Goal: Book appointment/travel/reservation

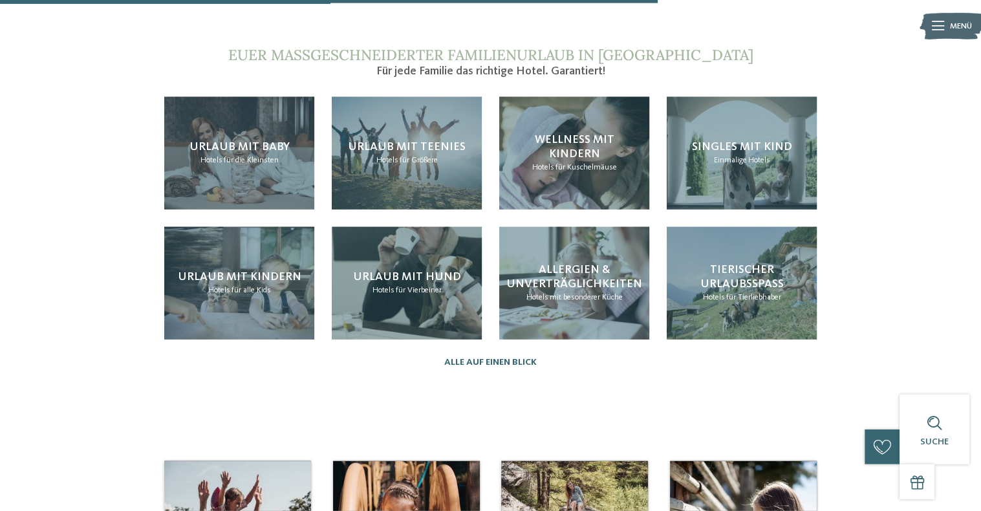
scroll to position [1024, 0]
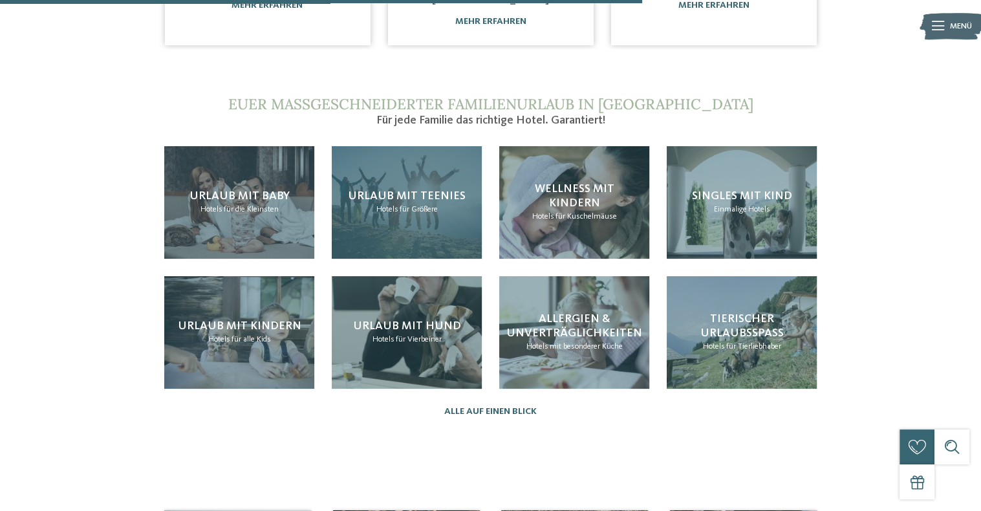
click at [425, 225] on div "Urlaub mit Teenies Hotels für Größere" at bounding box center [407, 202] width 150 height 112
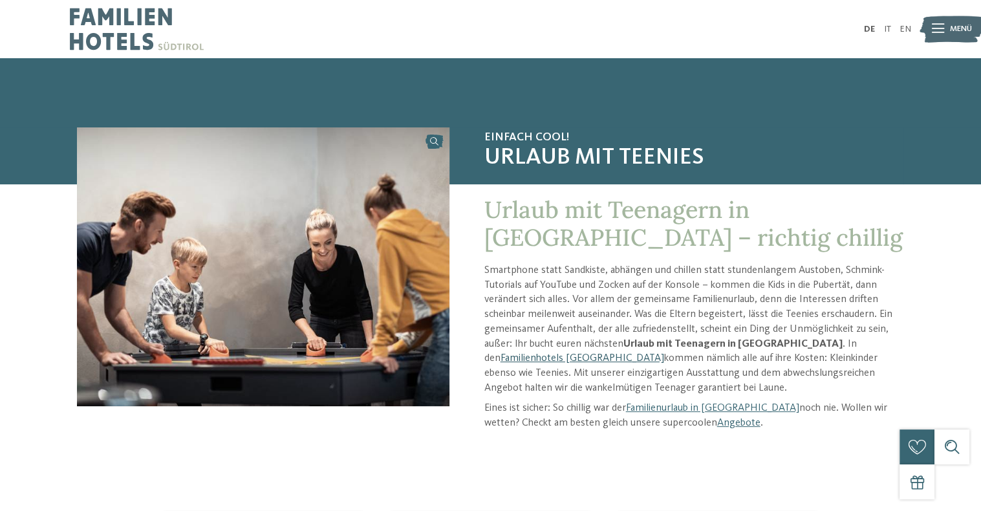
click at [664, 353] on link "Familienhotels [GEOGRAPHIC_DATA]" at bounding box center [582, 358] width 164 height 10
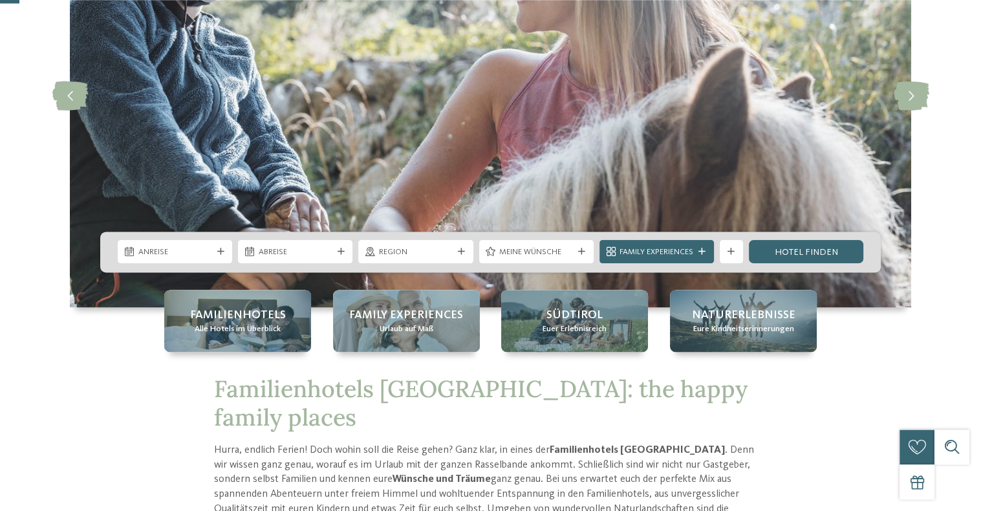
scroll to position [204, 0]
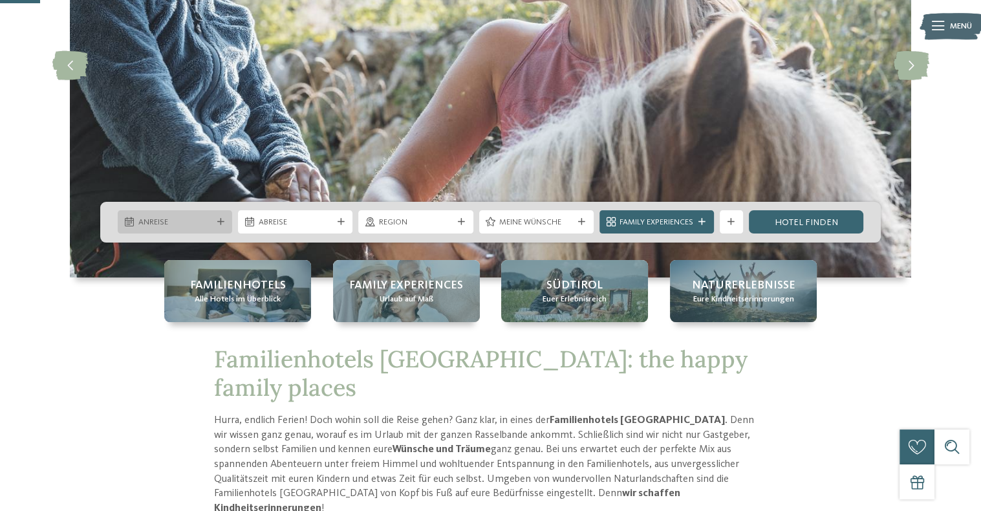
click at [154, 222] on span "Anreise" at bounding box center [175, 223] width 74 height 12
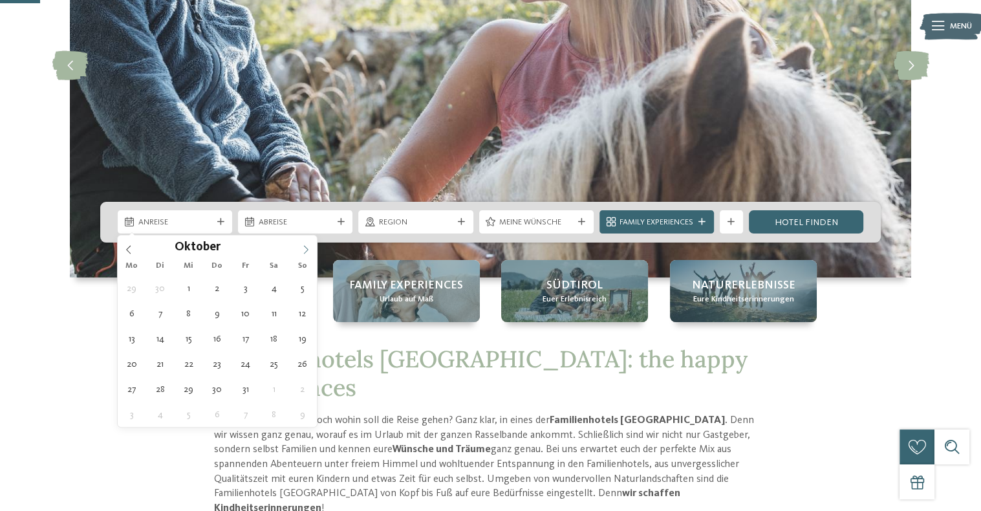
click at [312, 243] on span at bounding box center [306, 246] width 22 height 22
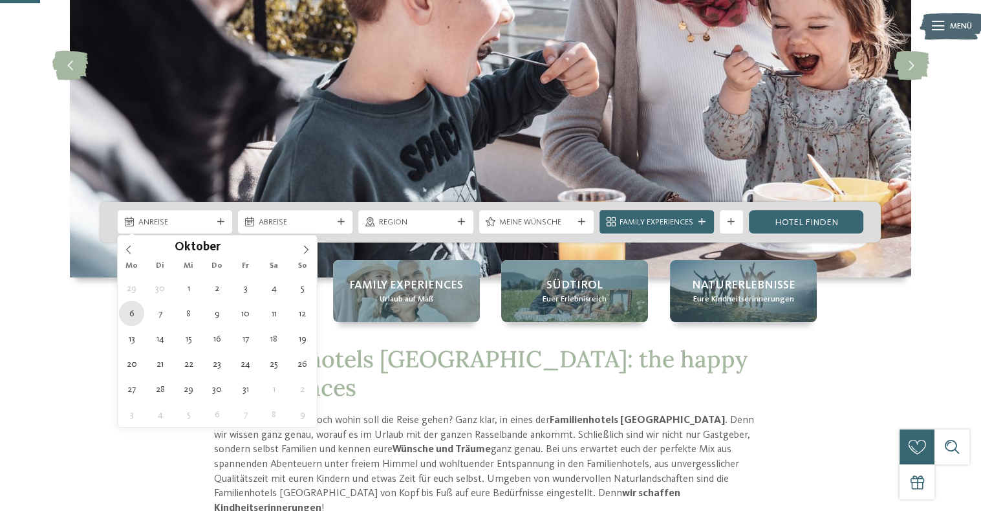
type div "[DATE]"
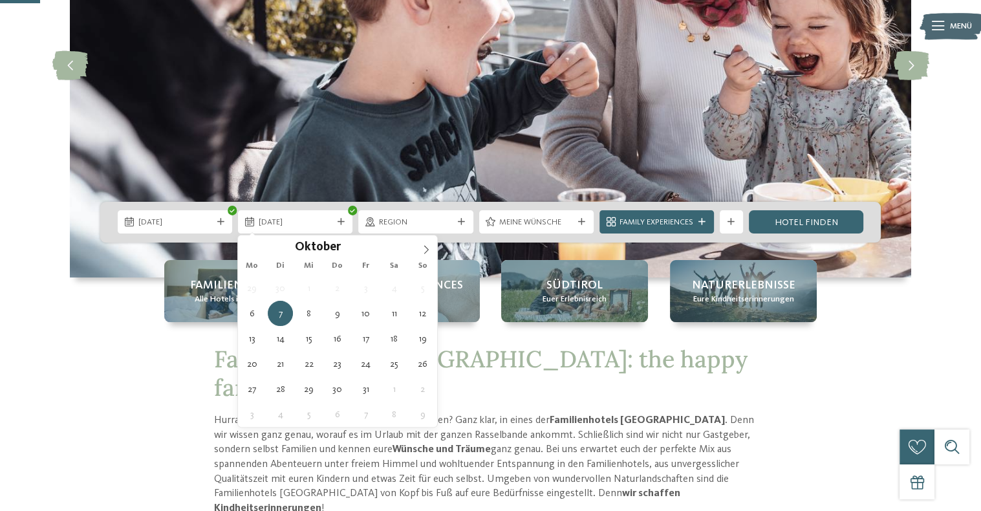
click at [379, 313] on div "29 30 1 2 3 4 5 6 7 8 9 10 11 12 13 14 15 16 17 18 19 20 21 22 23 24 25 26 27 2…" at bounding box center [337, 350] width 199 height 151
type div "[DATE]"
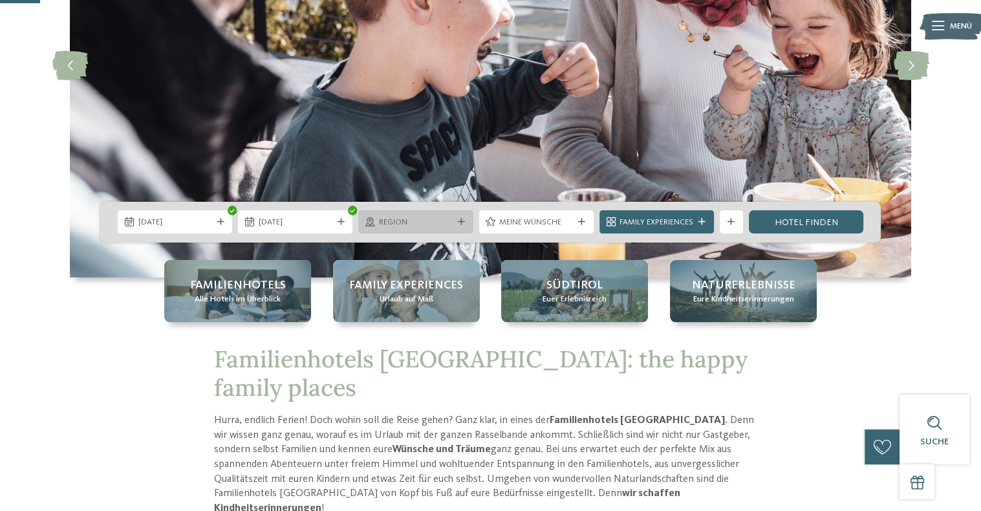
click at [404, 224] on span "Region" at bounding box center [416, 223] width 74 height 12
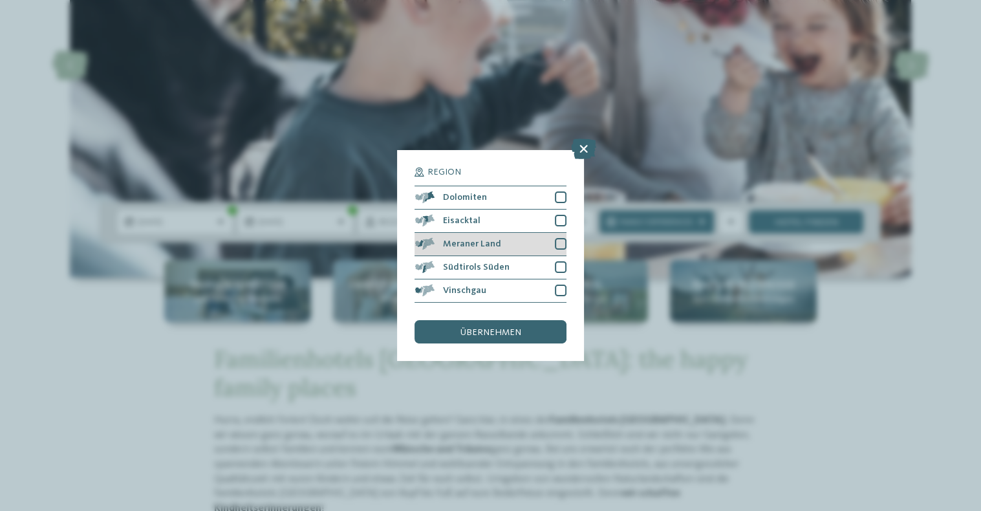
click at [562, 244] on div at bounding box center [561, 244] width 12 height 12
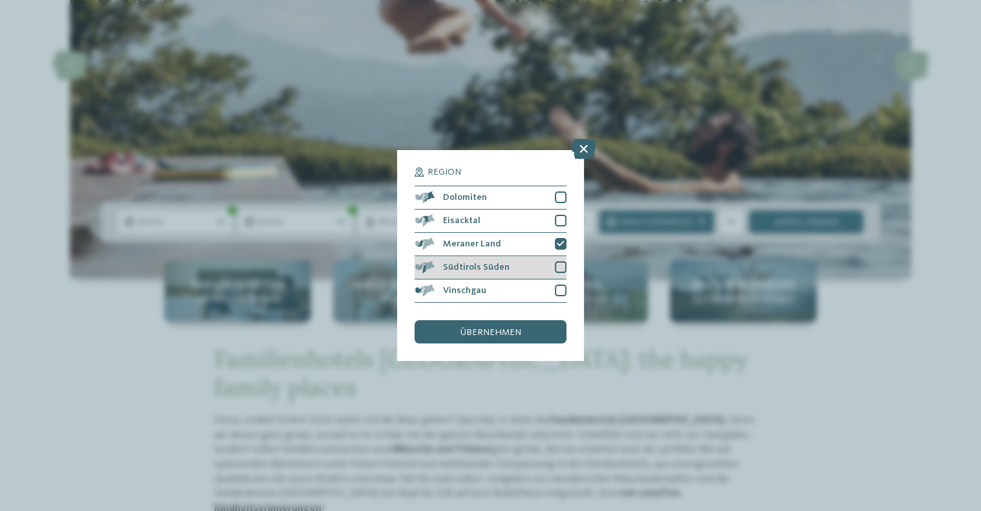
click at [560, 268] on div at bounding box center [561, 267] width 12 height 12
click at [539, 335] on div "übernehmen" at bounding box center [489, 331] width 151 height 23
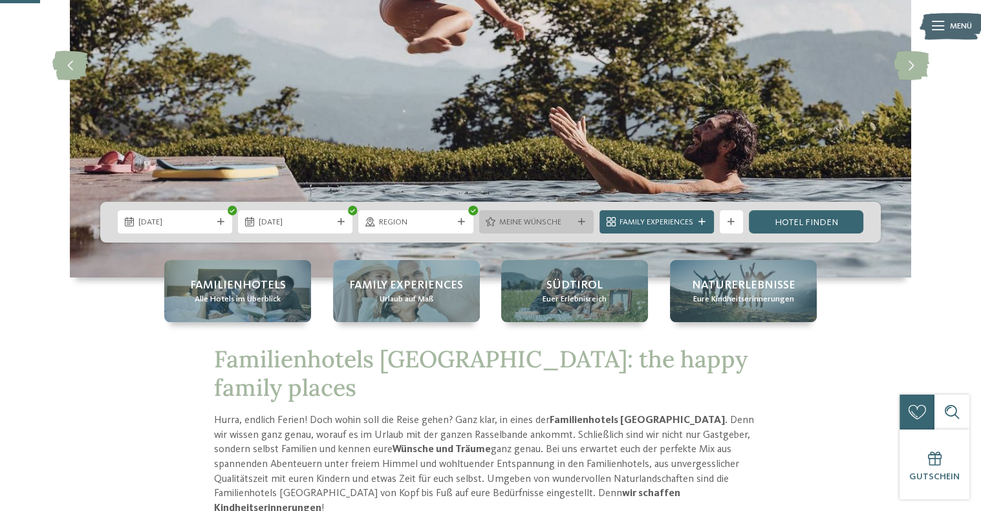
click at [550, 224] on span "Meine Wünsche" at bounding box center [536, 223] width 74 height 12
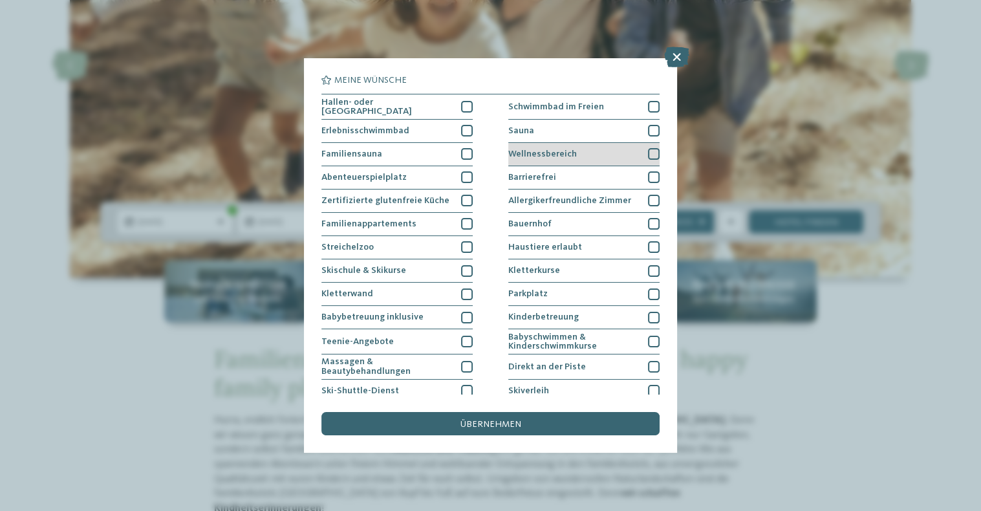
click at [650, 148] on div at bounding box center [654, 154] width 12 height 12
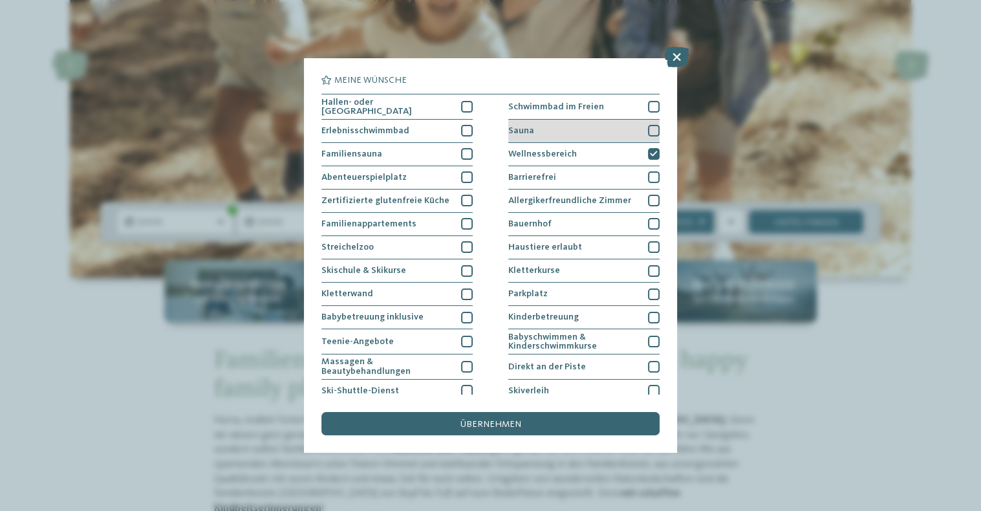
click at [650, 127] on div at bounding box center [654, 131] width 12 height 12
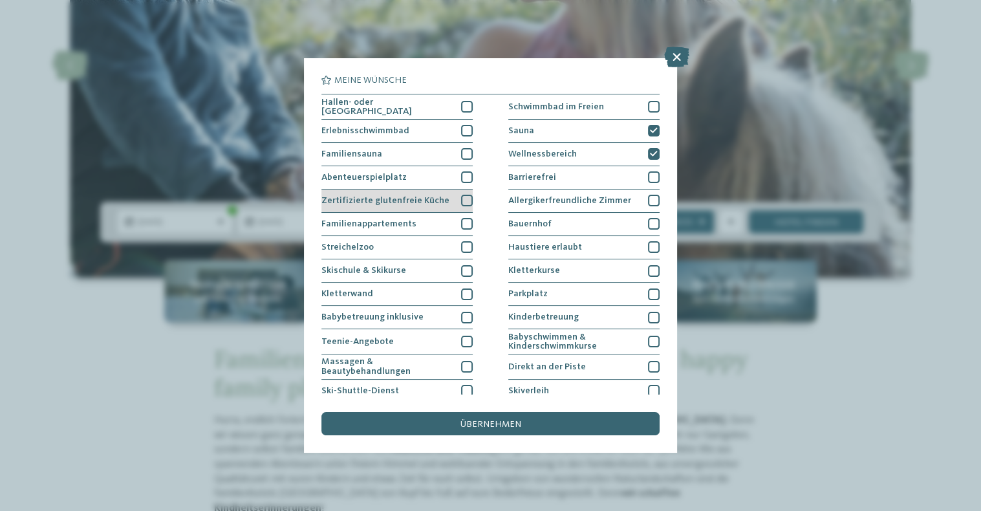
click at [465, 197] on div at bounding box center [467, 201] width 12 height 12
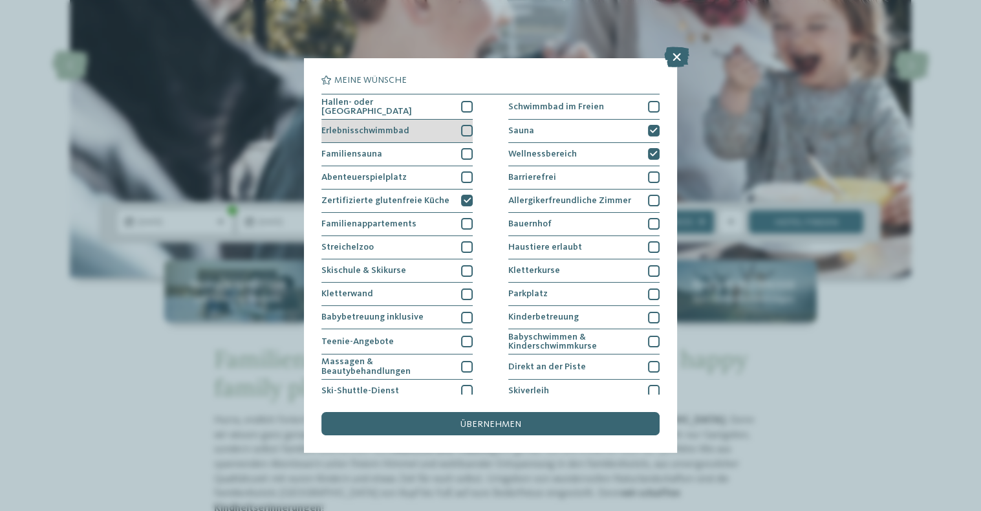
click at [464, 125] on div at bounding box center [467, 131] width 12 height 12
click at [467, 106] on div at bounding box center [467, 107] width 12 height 12
drag, startPoint x: 499, startPoint y: 416, endPoint x: 493, endPoint y: 431, distance: 16.0
click at [498, 417] on div "übernehmen" at bounding box center [489, 423] width 337 height 23
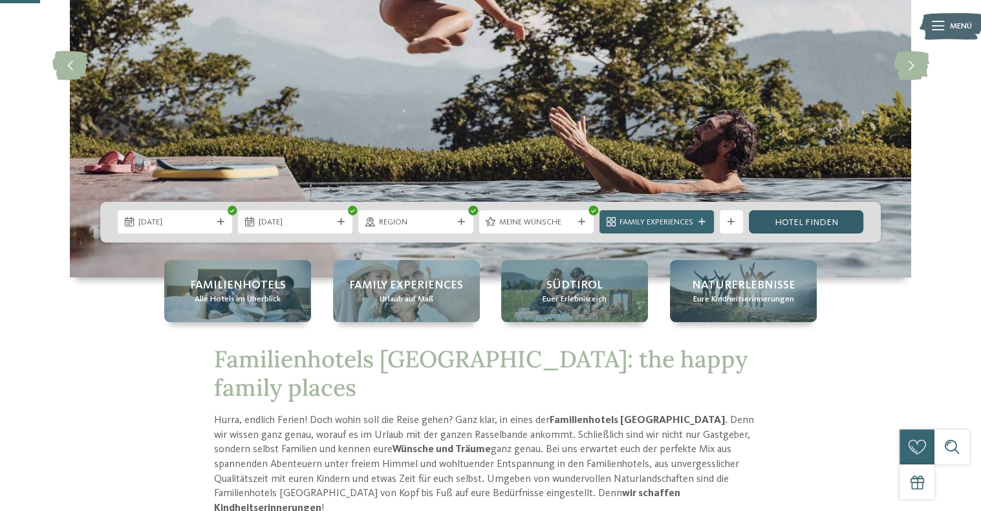
click at [803, 224] on link "Hotel finden" at bounding box center [806, 221] width 114 height 23
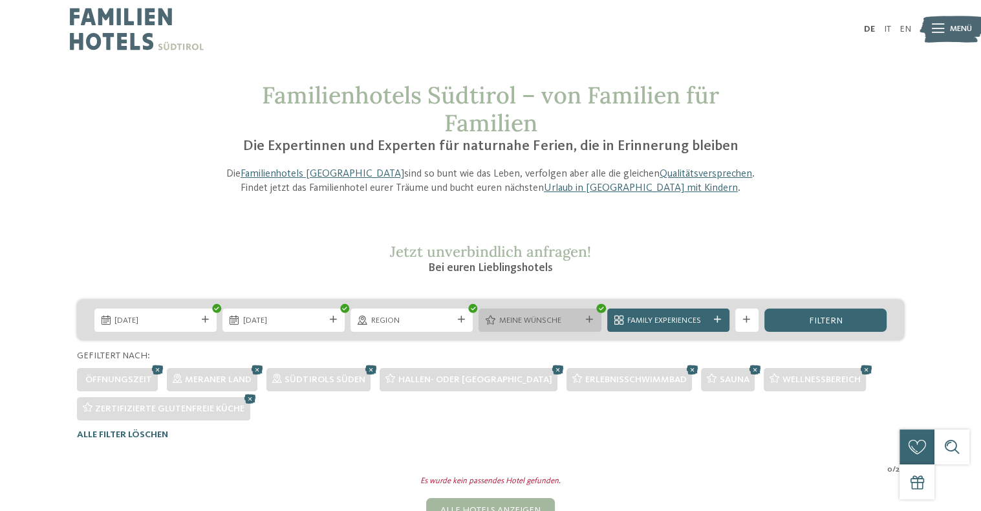
click at [520, 319] on span "Meine Wünsche" at bounding box center [539, 321] width 81 height 12
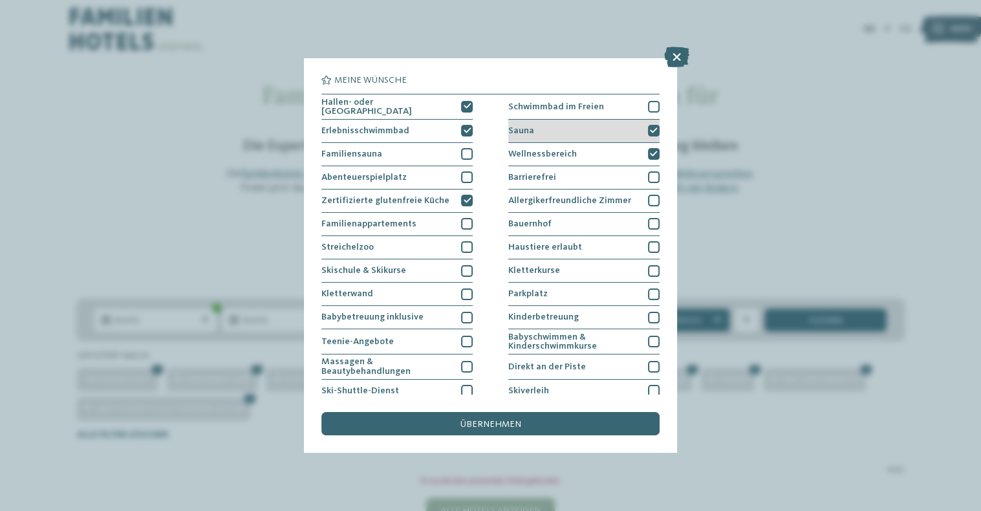
drag, startPoint x: 647, startPoint y: 131, endPoint x: 649, endPoint y: 140, distance: 9.3
click at [648, 134] on div "Sauna" at bounding box center [583, 131] width 151 height 23
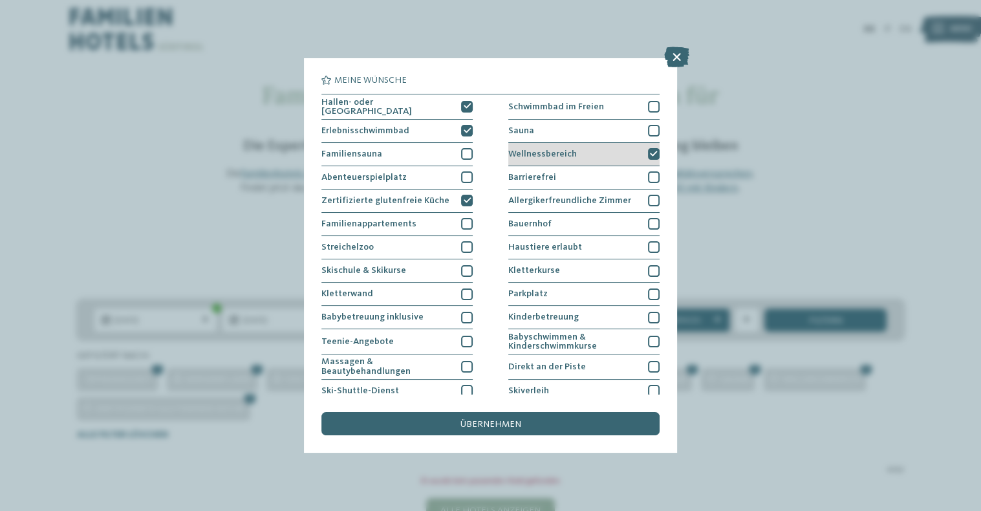
click at [652, 151] on icon at bounding box center [654, 154] width 8 height 7
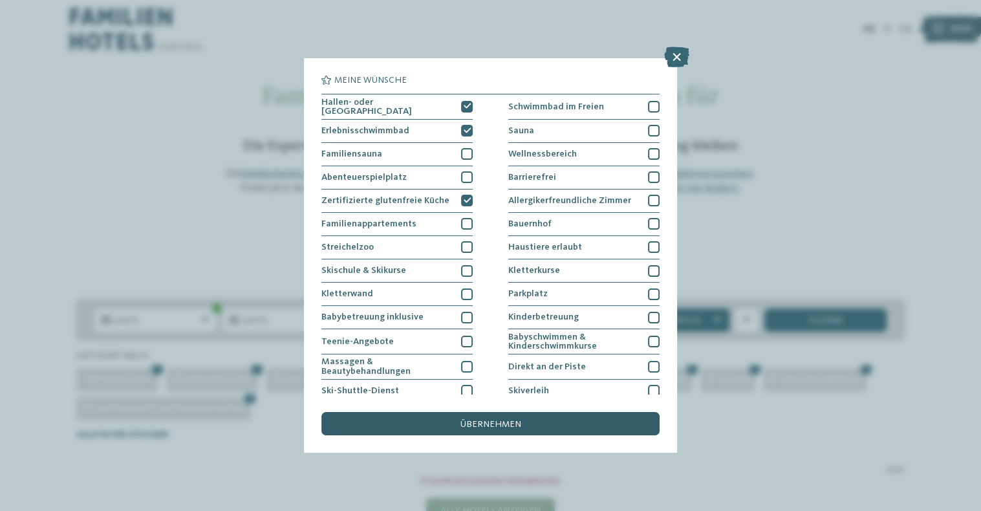
click at [540, 428] on div "übernehmen" at bounding box center [489, 423] width 337 height 23
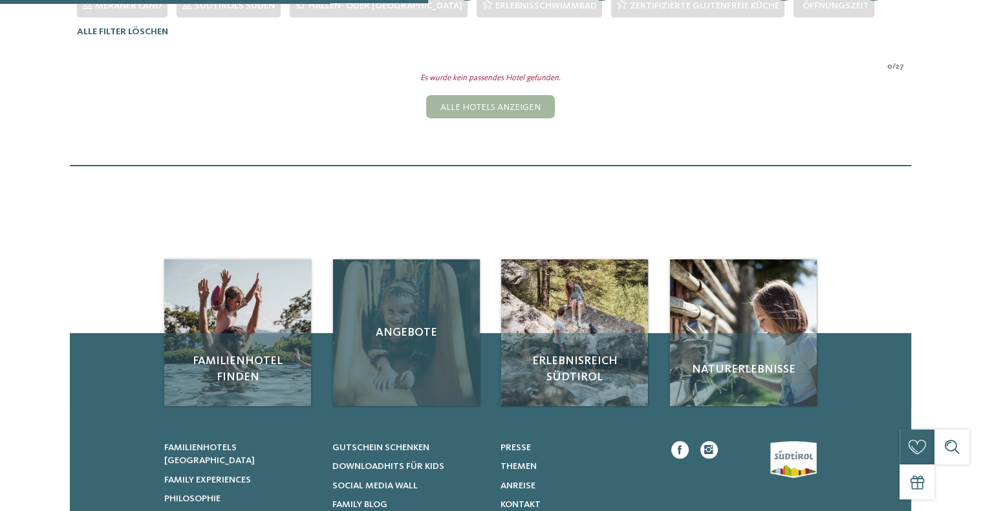
scroll to position [375, 0]
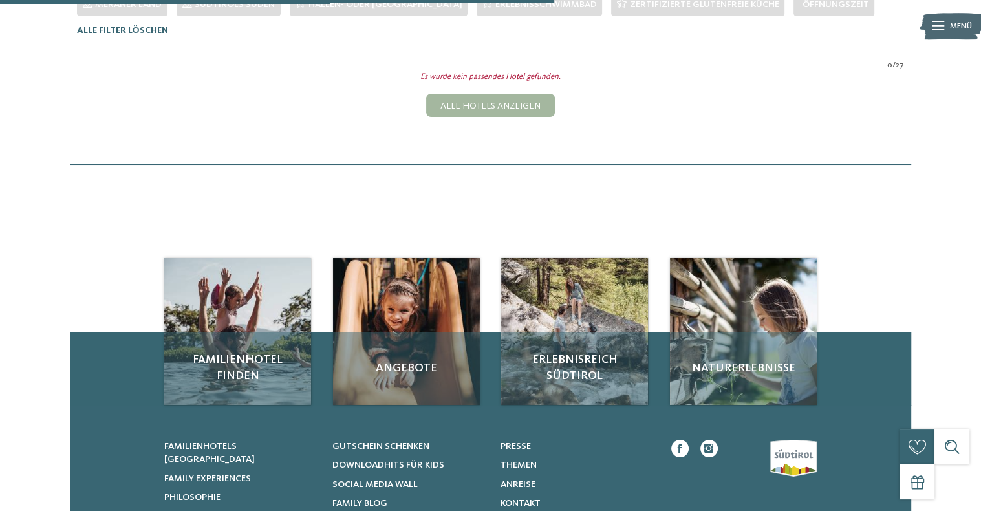
drag, startPoint x: 509, startPoint y: 109, endPoint x: 485, endPoint y: 144, distance: 42.3
click at [509, 108] on div "Alle Hotels anzeigen" at bounding box center [490, 105] width 128 height 23
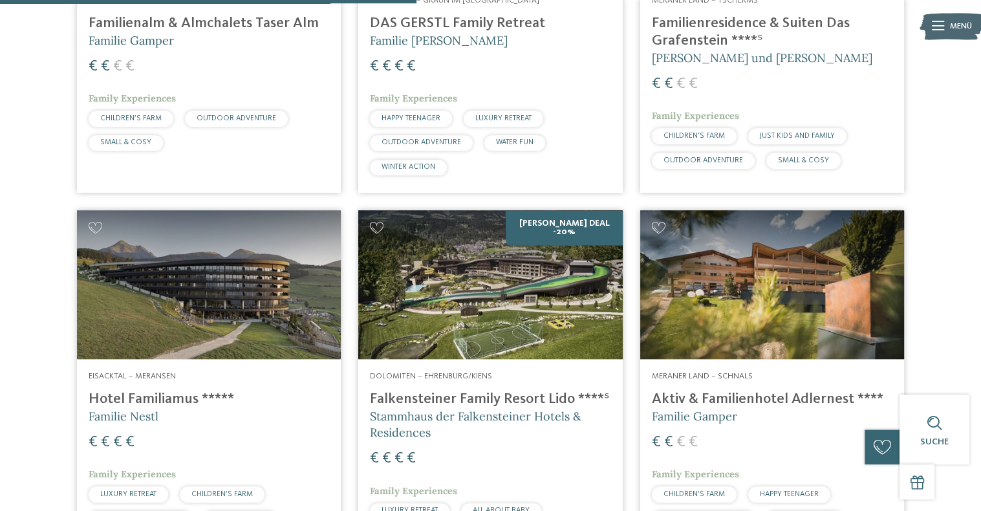
scroll to position [1669, 0]
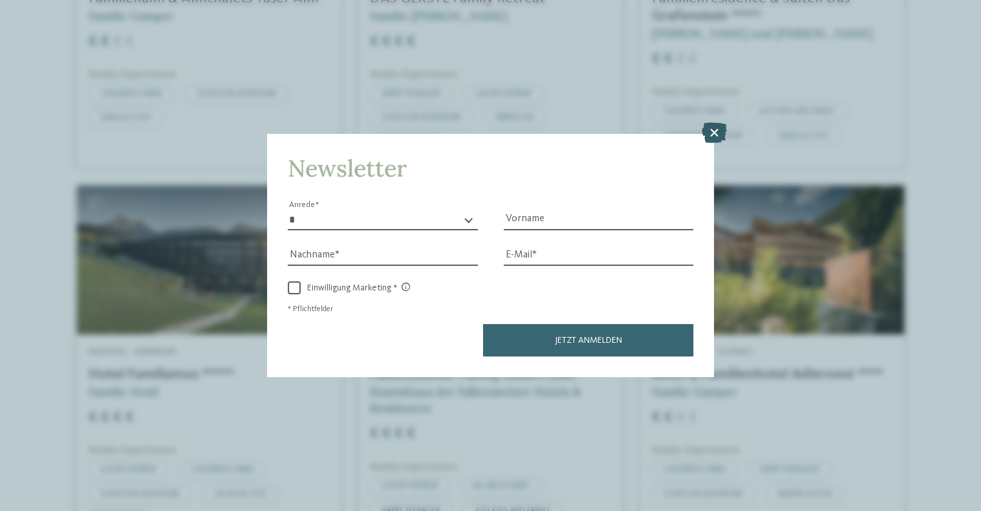
click at [716, 133] on icon at bounding box center [713, 133] width 25 height 21
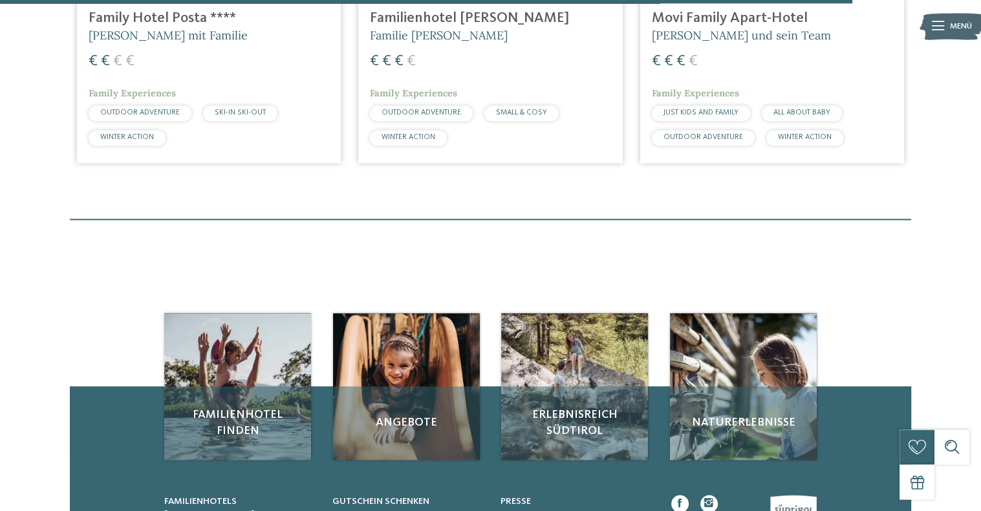
scroll to position [3649, 0]
